Goal: Book appointment/travel/reservation

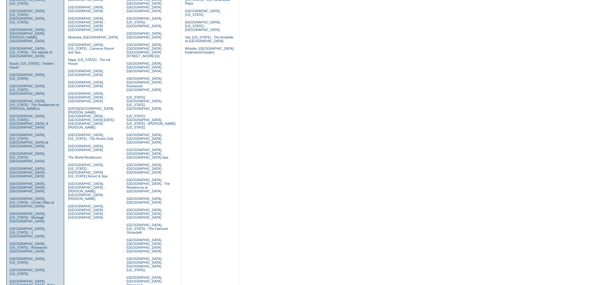
scroll to position [281, 0]
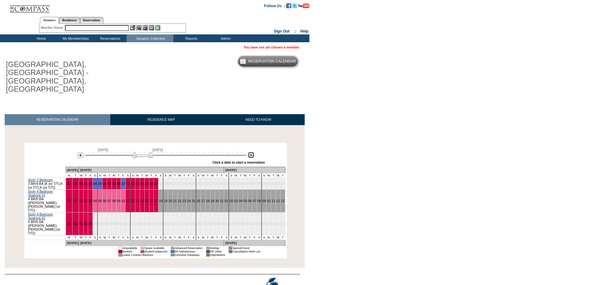
click at [251, 152] on img at bounding box center [251, 155] width 6 height 6
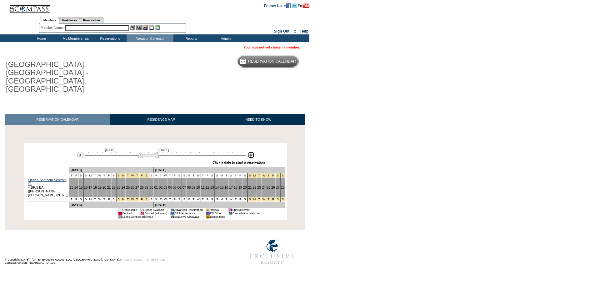
click at [251, 152] on img at bounding box center [251, 155] width 6 height 6
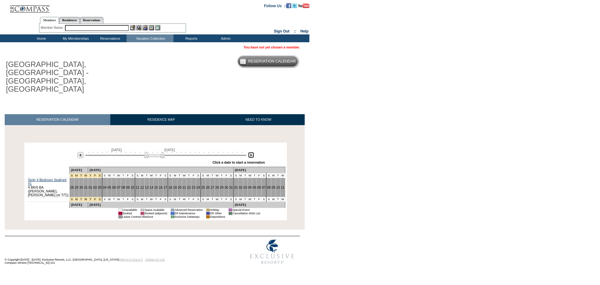
click at [251, 152] on img at bounding box center [251, 155] width 6 height 6
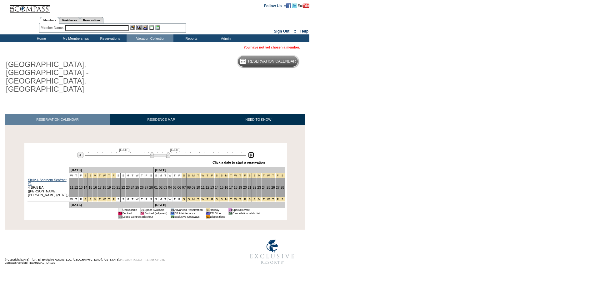
click at [251, 152] on img at bounding box center [251, 155] width 6 height 6
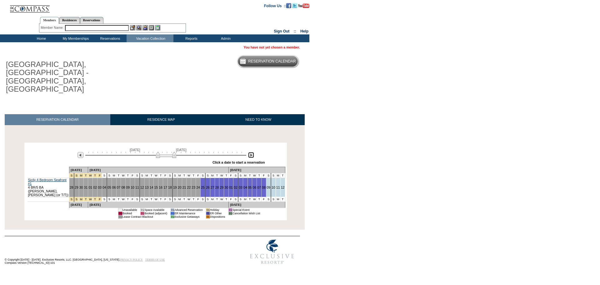
click at [251, 152] on img at bounding box center [251, 155] width 6 height 6
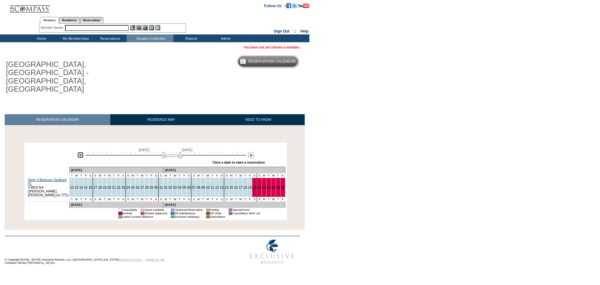
click at [79, 152] on img at bounding box center [81, 155] width 6 height 6
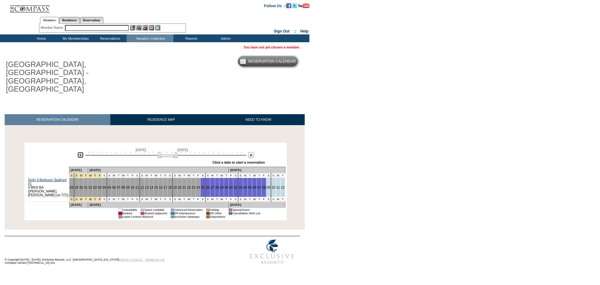
click at [166, 152] on img at bounding box center [168, 155] width 20 height 6
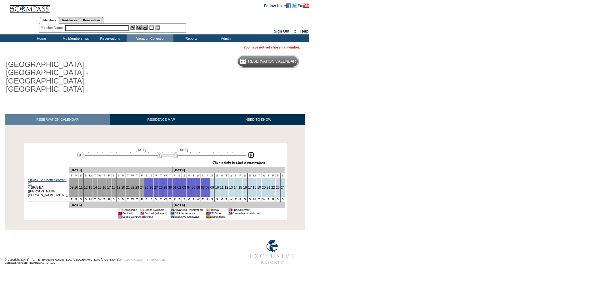
click at [250, 152] on img at bounding box center [251, 155] width 6 height 6
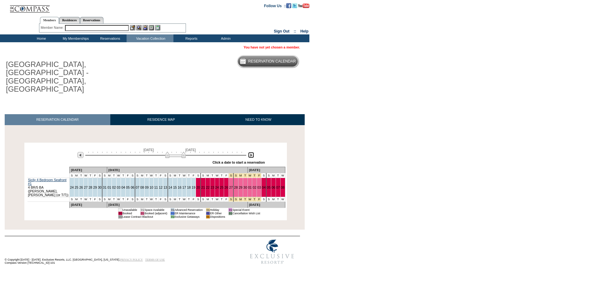
click at [180, 152] on img at bounding box center [175, 155] width 20 height 6
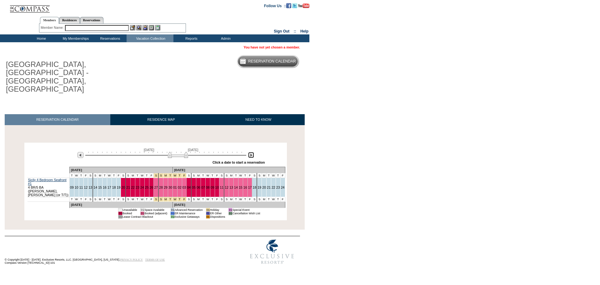
click at [185, 152] on img at bounding box center [178, 155] width 20 height 6
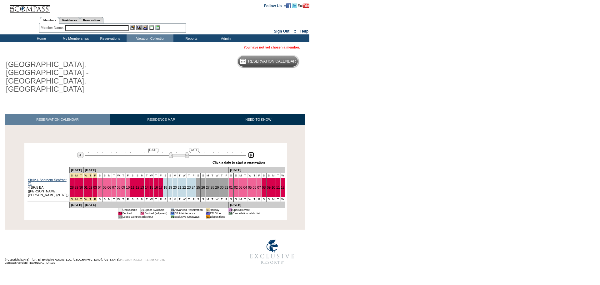
click at [186, 152] on img at bounding box center [179, 155] width 20 height 6
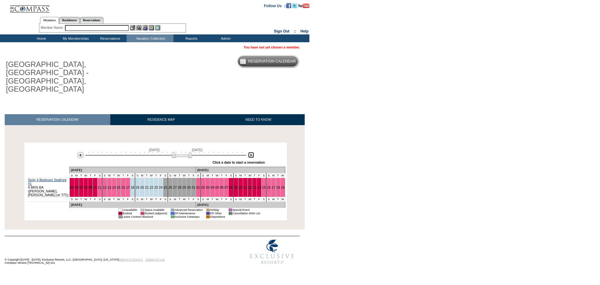
drag, startPoint x: 186, startPoint y: 130, endPoint x: 189, endPoint y: 131, distance: 3.3
click at [189, 152] on img at bounding box center [182, 155] width 20 height 6
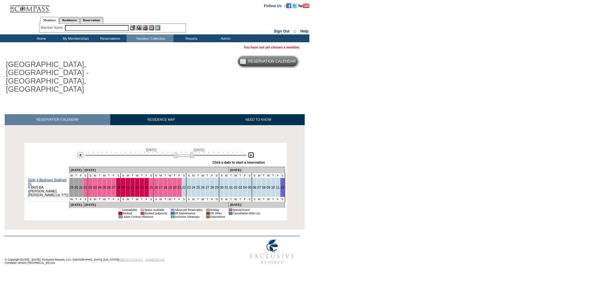
click at [191, 152] on img at bounding box center [184, 155] width 20 height 6
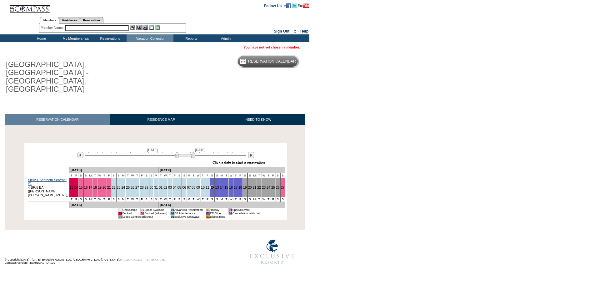
click at [184, 152] on img at bounding box center [185, 155] width 20 height 6
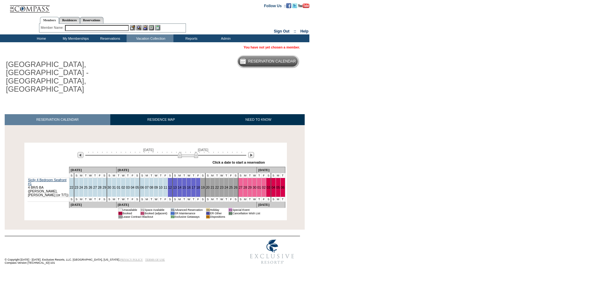
click at [187, 152] on img at bounding box center [188, 155] width 20 height 6
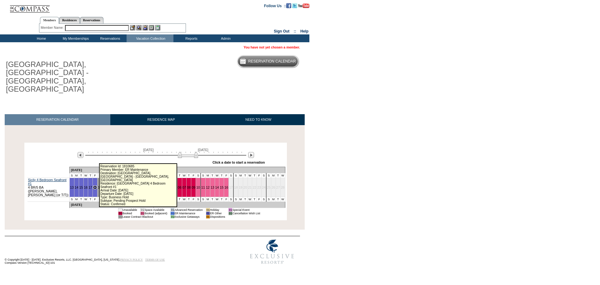
click at [96, 185] on link "18" at bounding box center [95, 187] width 4 height 4
